Goal: Transaction & Acquisition: Obtain resource

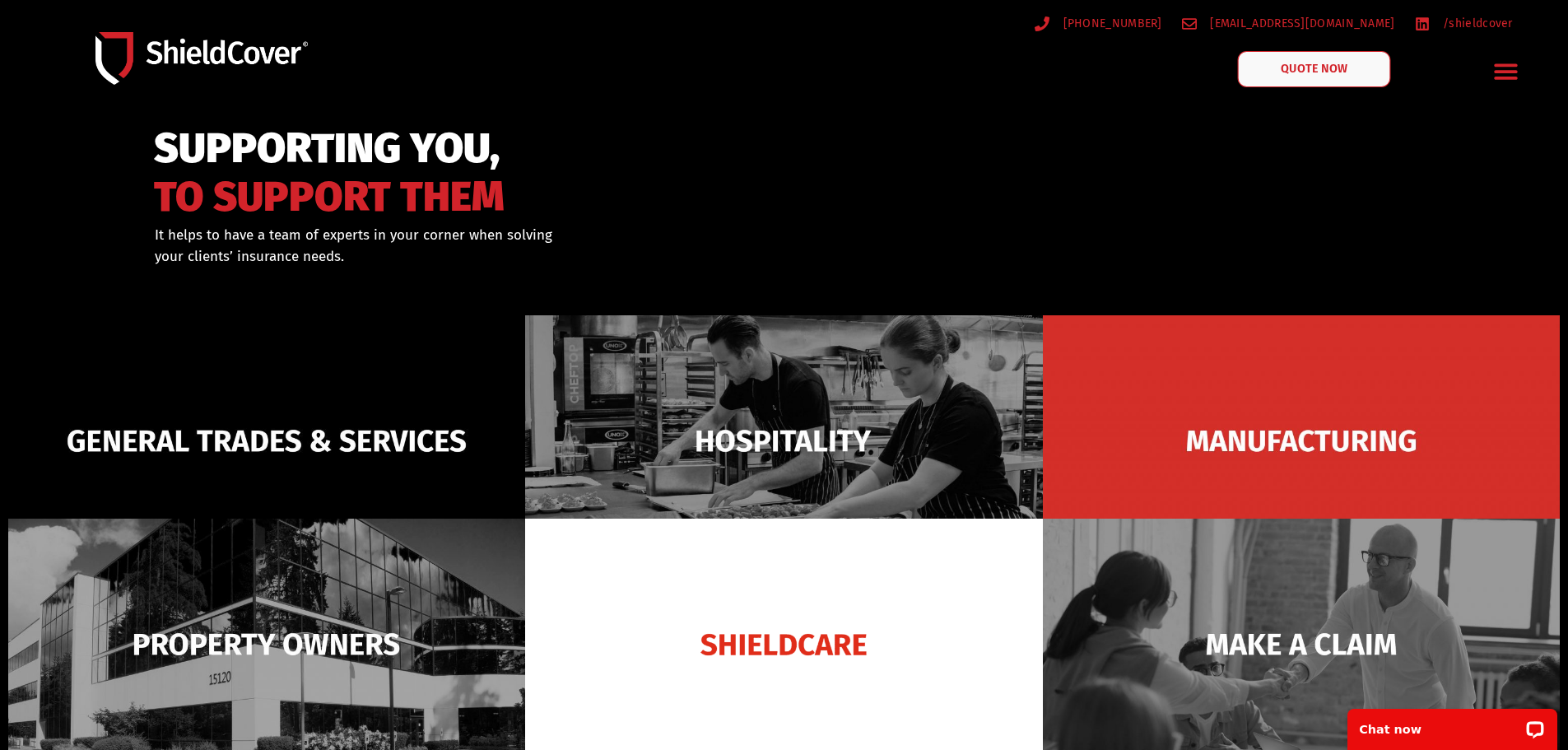
click at [1295, 69] on span "QUOTE NOW" at bounding box center [1313, 69] width 65 height 12
